Goal: Contribute content: Add original content to the website for others to see

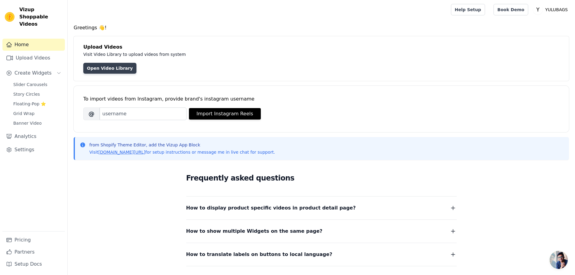
click at [104, 70] on link "Open Video Library" at bounding box center [109, 68] width 53 height 11
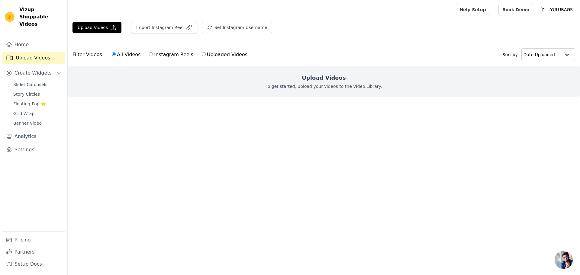
click at [327, 75] on h2 "Upload Videos" at bounding box center [324, 78] width 44 height 8
click at [98, 27] on button "Upload Videos" at bounding box center [96, 27] width 49 height 11
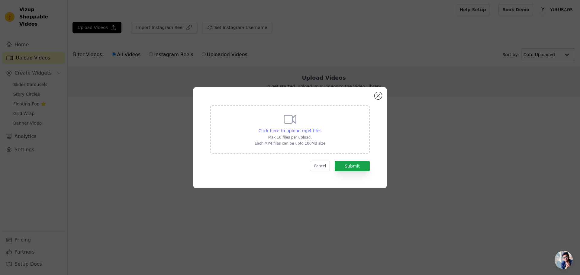
click at [291, 130] on span "Click here to upload mp4 files" at bounding box center [289, 130] width 63 height 5
click at [321, 128] on input "Click here to upload mp4 files Max 10 files per upload. Each MP4 files can be u…" at bounding box center [321, 127] width 0 height 0
type input "C:\fakepath\valora bicolore videoshopping.mp4"
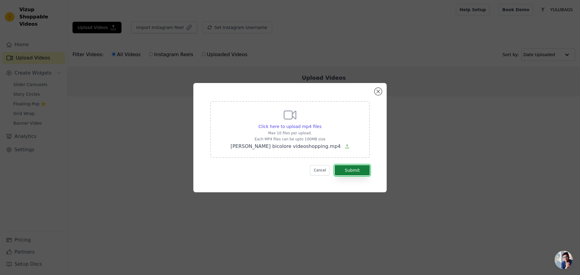
click at [352, 171] on button "Submit" at bounding box center [352, 170] width 35 height 10
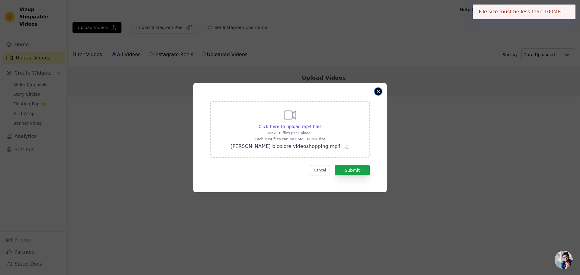
click at [376, 91] on button "Close modal" at bounding box center [377, 91] width 7 height 7
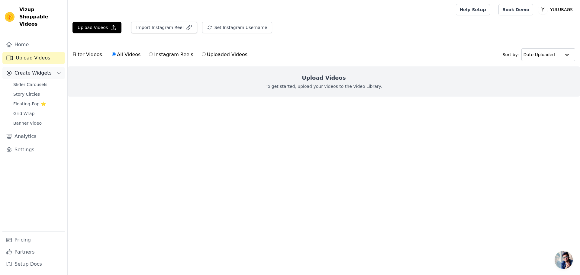
click at [56, 67] on button "Create Widgets" at bounding box center [33, 73] width 63 height 12
